Goal: Find specific page/section: Find specific page/section

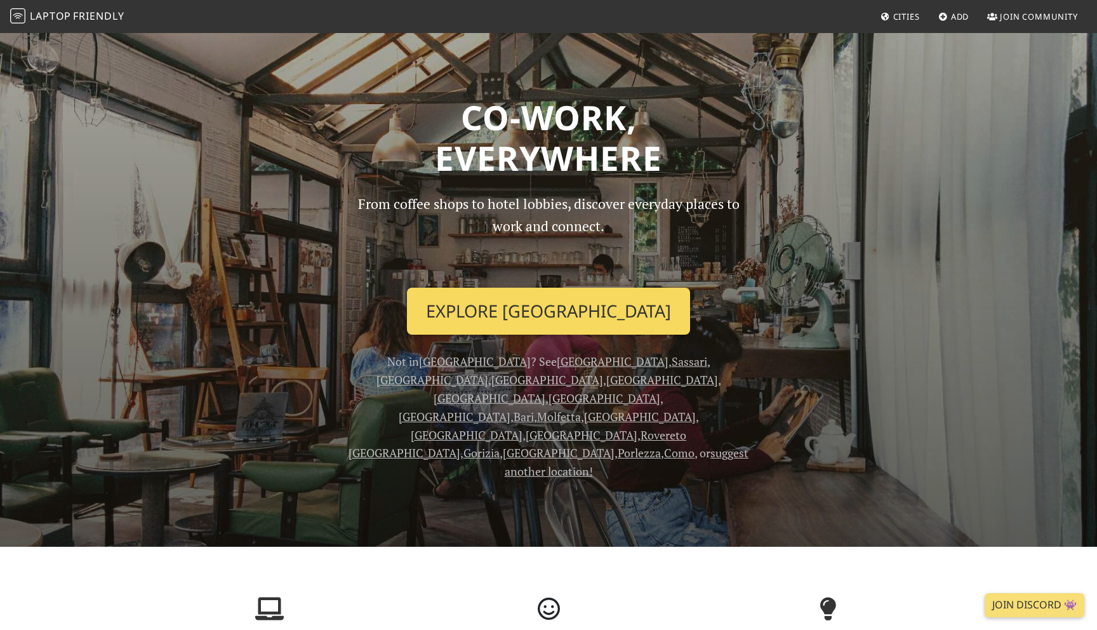
click at [547, 310] on link "Explore [GEOGRAPHIC_DATA]" at bounding box center [548, 311] width 283 height 47
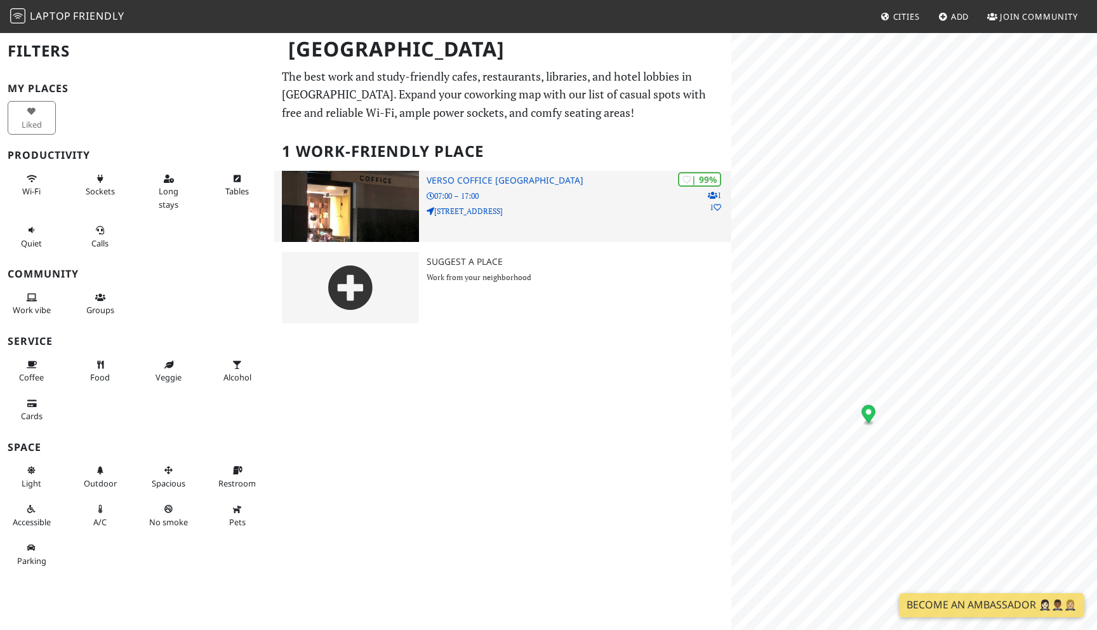
click at [448, 211] on p "[STREET_ADDRESS]" at bounding box center [579, 211] width 305 height 12
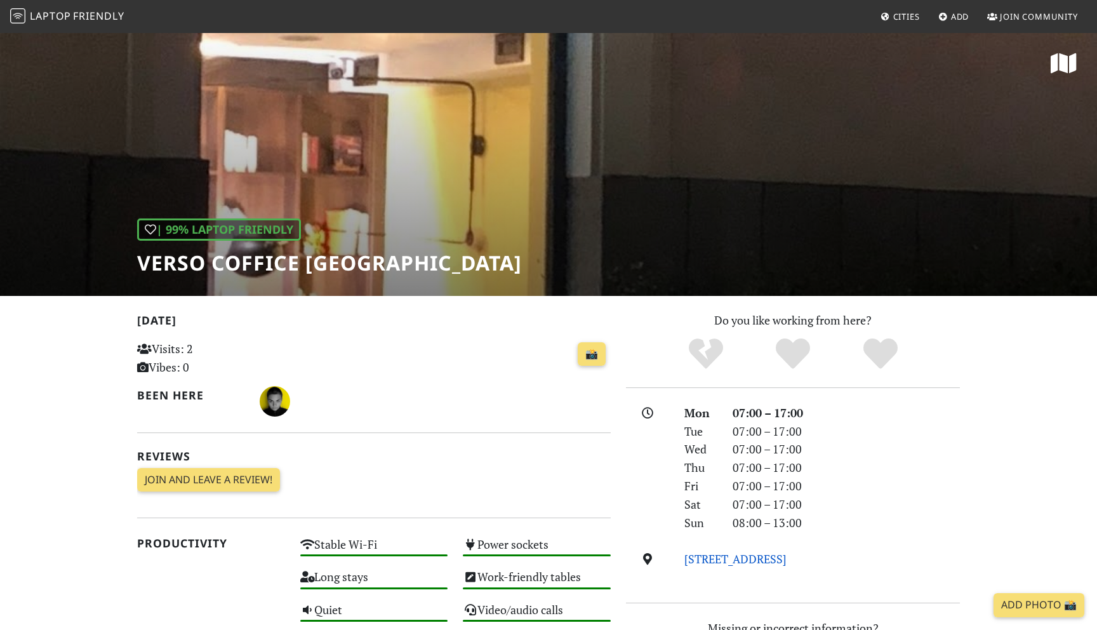
click at [713, 558] on link "Via Monserrato, 116, 95128, Catania" at bounding box center [735, 558] width 102 height 15
